Goal: Task Accomplishment & Management: Manage account settings

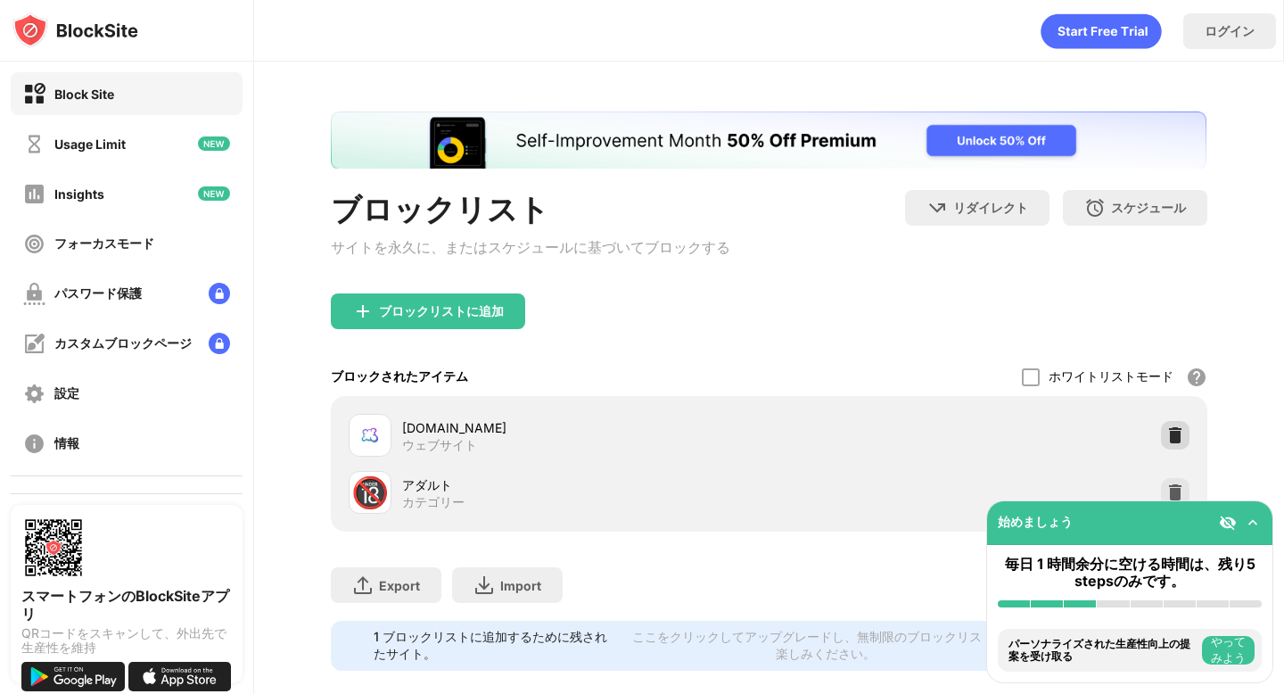
click at [1161, 432] on div at bounding box center [1175, 435] width 29 height 29
